Goal: Check status: Check status

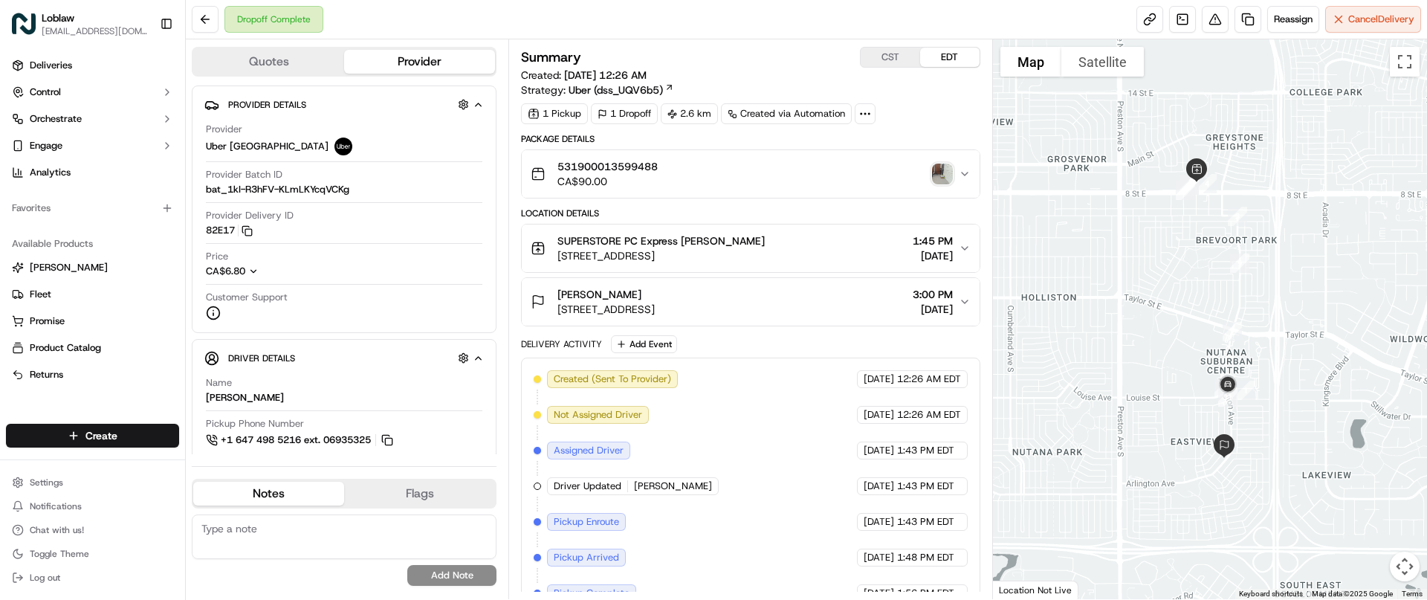
click at [935, 170] on img "button" at bounding box center [942, 174] width 21 height 21
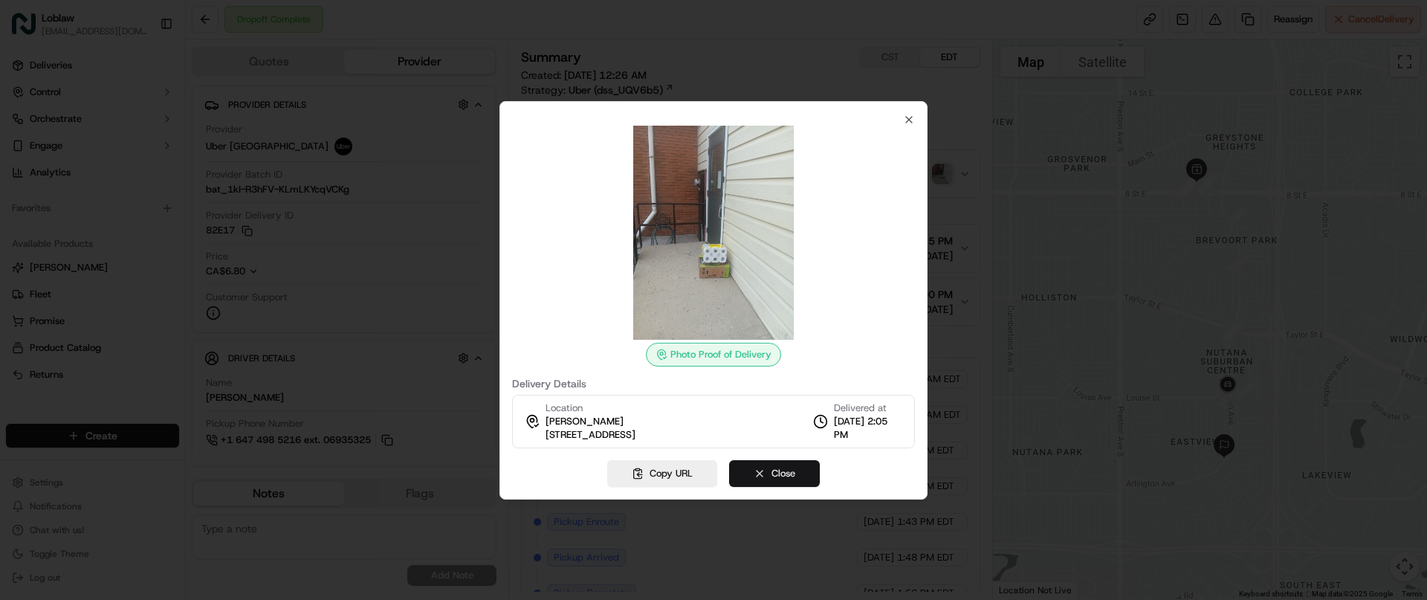
click at [746, 473] on button "Close" at bounding box center [774, 473] width 91 height 27
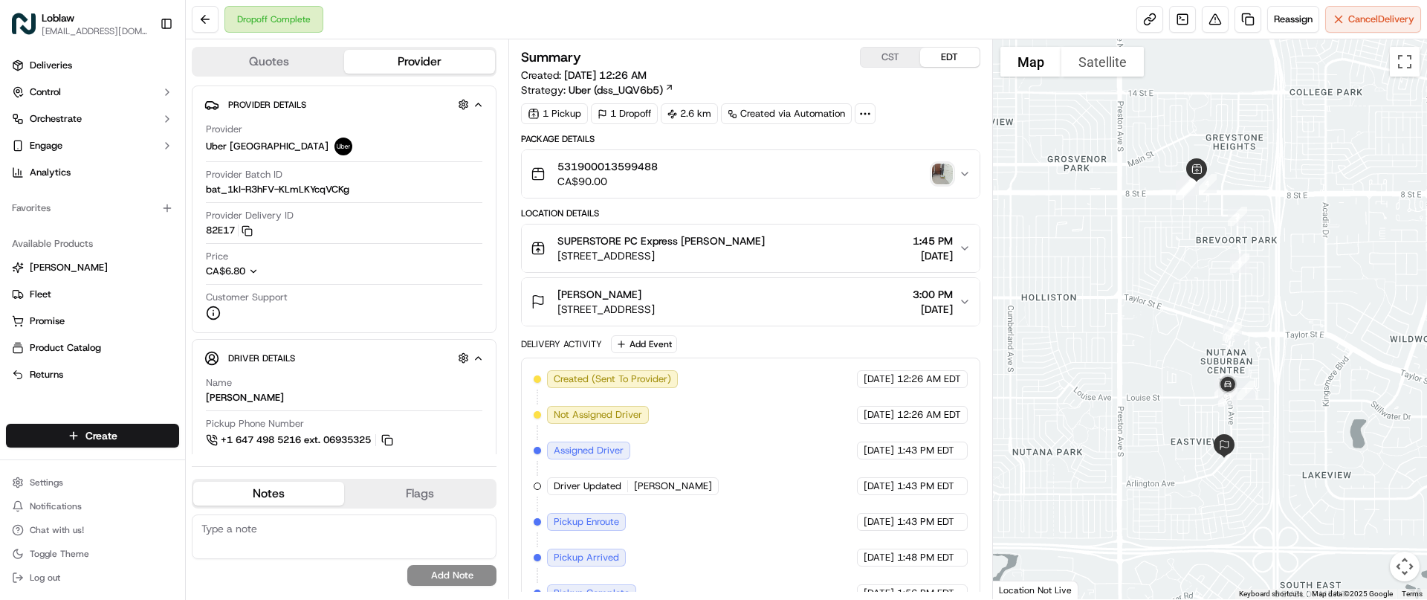
click at [942, 172] on img "button" at bounding box center [942, 174] width 21 height 21
